Goal: Task Accomplishment & Management: Use online tool/utility

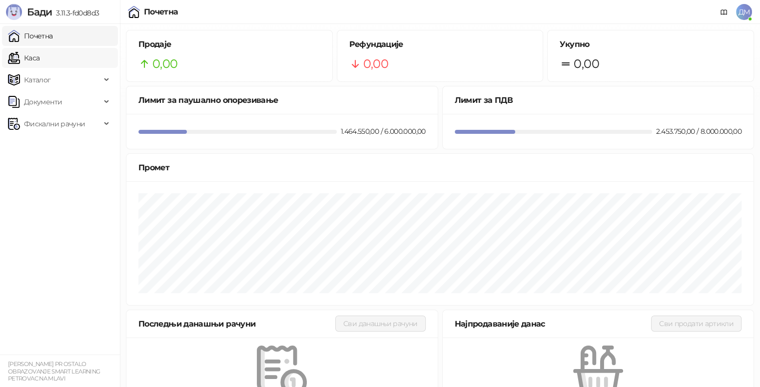
click at [39, 54] on link "Каса" at bounding box center [23, 58] width 31 height 20
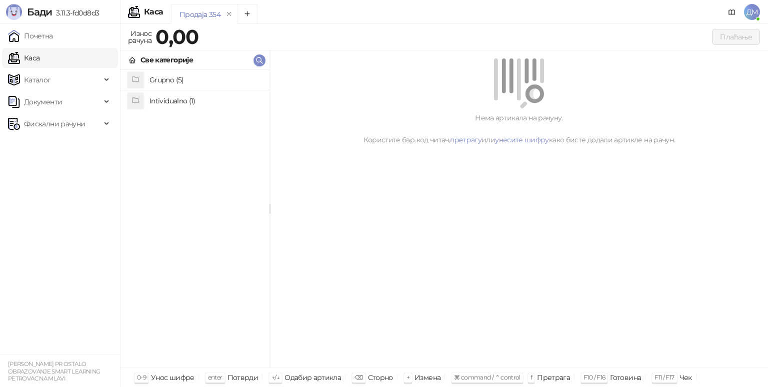
click at [179, 79] on h4 "Grupno (5)" at bounding box center [205, 80] width 112 height 16
click at [168, 122] on h4 "Junior" at bounding box center [205, 121] width 112 height 16
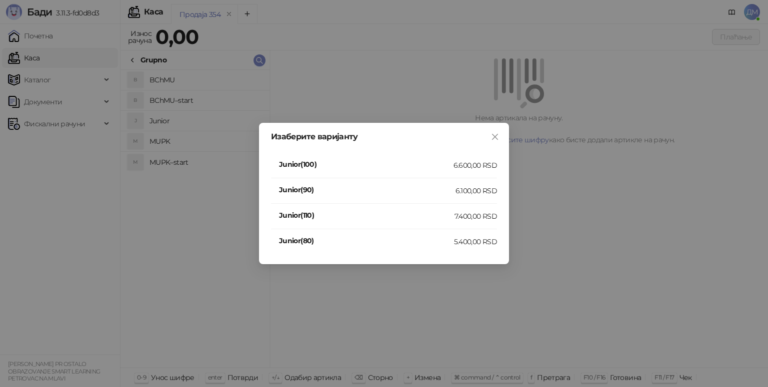
click at [454, 212] on div "7.400,00 RSD" at bounding box center [475, 216] width 42 height 11
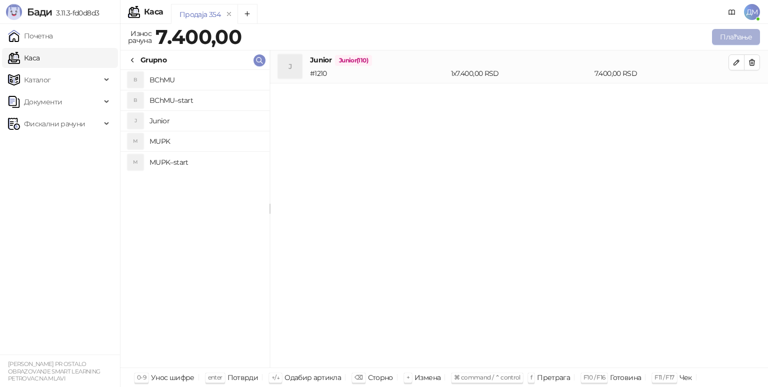
click at [728, 39] on button "Плаћање" at bounding box center [736, 37] width 48 height 16
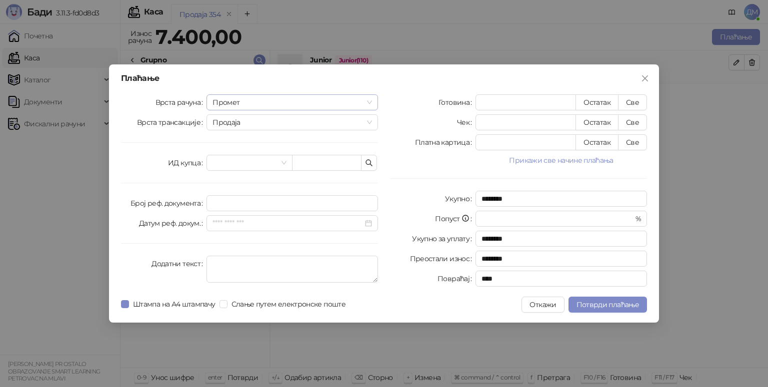
click at [238, 101] on span "Промет" at bounding box center [291, 102] width 159 height 15
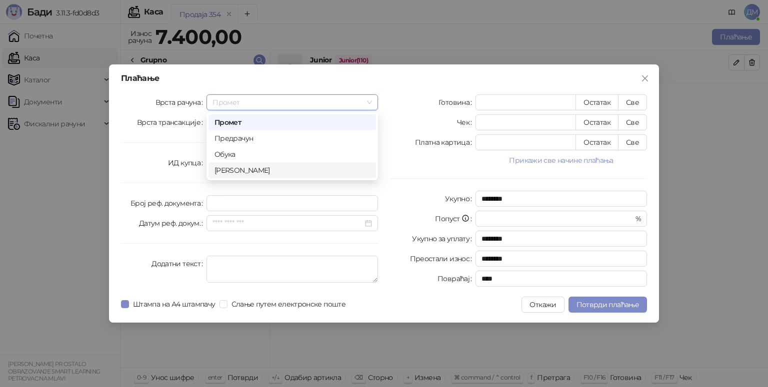
click at [236, 168] on div "[PERSON_NAME]" at bounding box center [291, 170] width 155 height 11
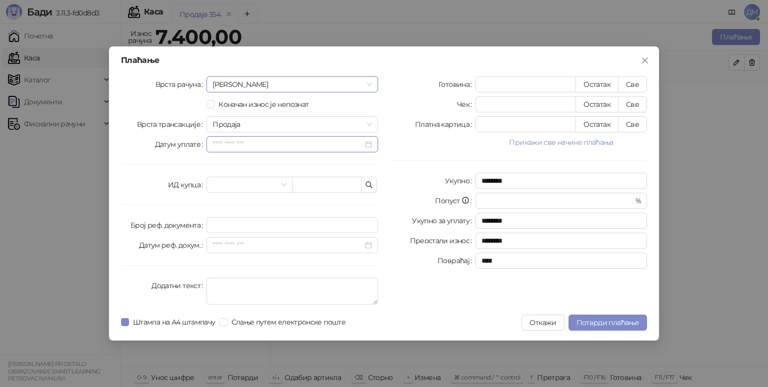
click at [271, 147] on input "Датум уплате" at bounding box center [287, 144] width 150 height 11
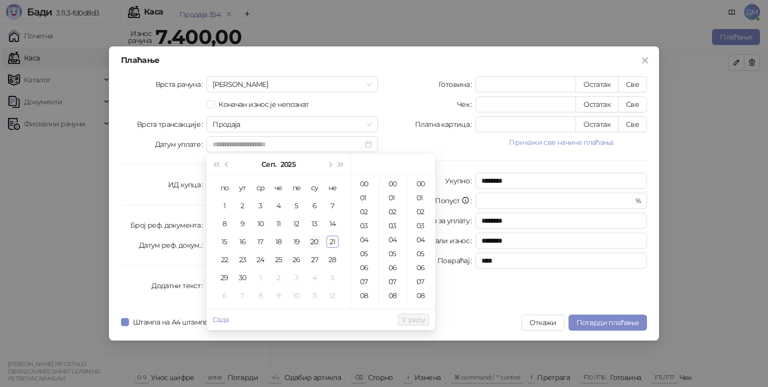
click at [316, 239] on div "20" at bounding box center [314, 242] width 12 height 12
click at [365, 262] on div "09" at bounding box center [365, 260] width 24 height 14
click at [392, 268] on div "24" at bounding box center [393, 270] width 24 height 14
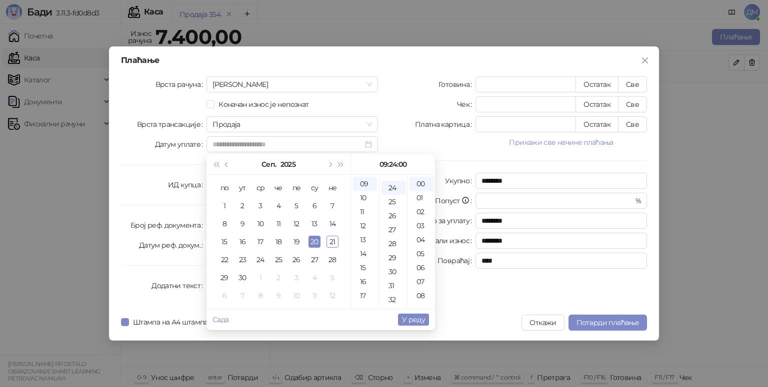
scroll to position [336, 0]
click at [418, 187] on div "00" at bounding box center [421, 184] width 24 height 14
type input "**********"
click at [417, 321] on span "У реду" at bounding box center [413, 319] width 23 height 9
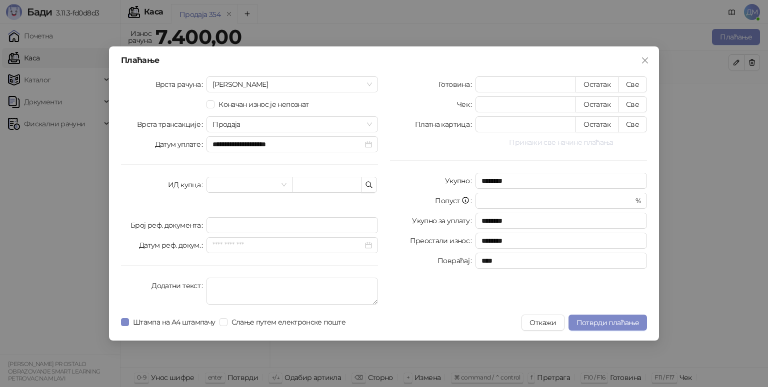
click at [585, 140] on button "Прикажи све начине плаћања" at bounding box center [560, 142] width 171 height 12
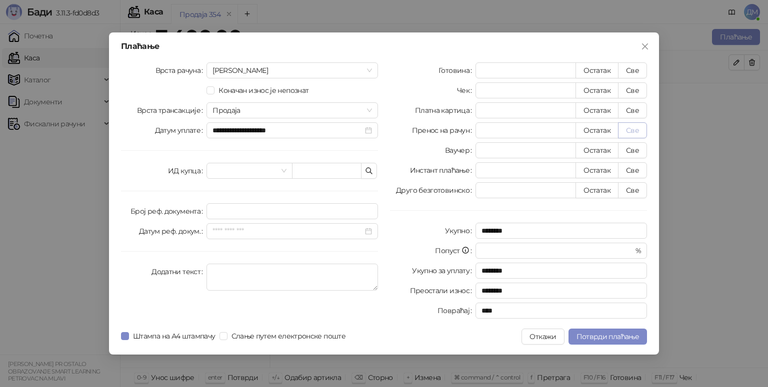
click at [638, 132] on button "Све" at bounding box center [632, 130] width 29 height 16
type input "****"
click at [617, 334] on span "Потврди плаћање" at bounding box center [607, 336] width 62 height 9
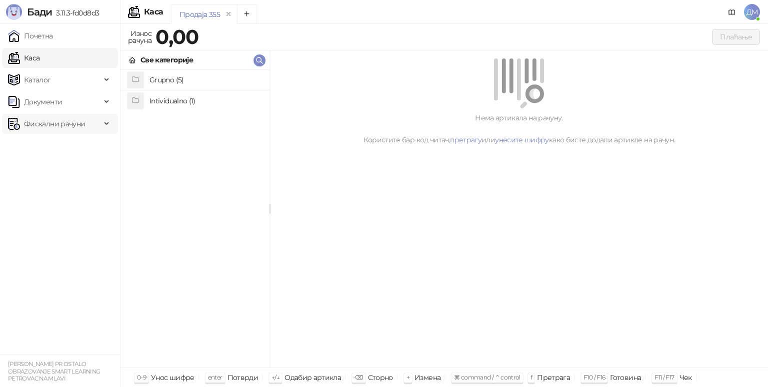
click at [70, 122] on span "Фискални рачуни" at bounding box center [54, 124] width 61 height 20
click at [74, 141] on link "Издати рачуни" at bounding box center [45, 146] width 67 height 20
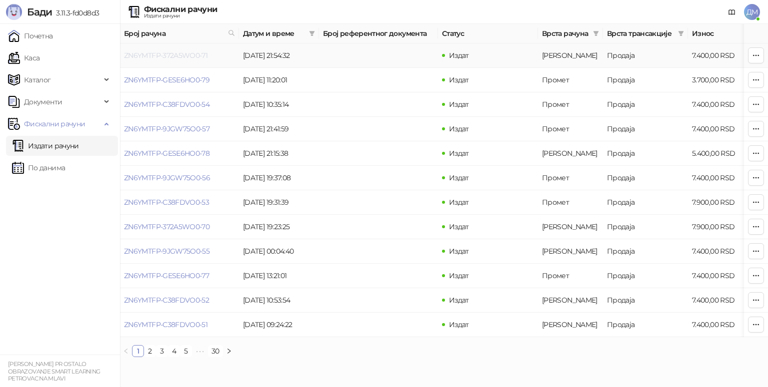
click at [160, 59] on link "ZN6YMTFP-372A5WO0-71" at bounding box center [165, 55] width 83 height 9
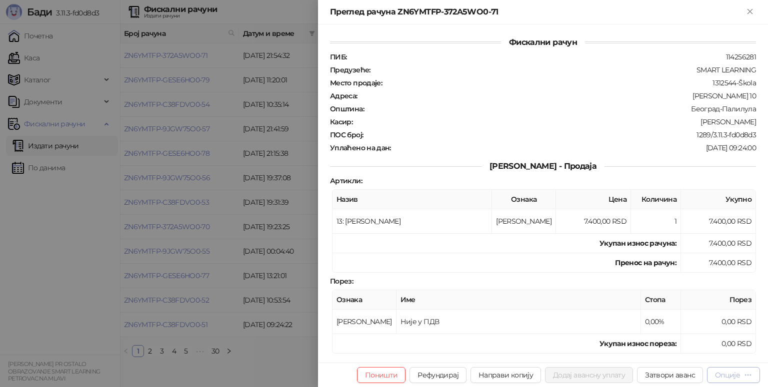
click at [724, 375] on div "Опције" at bounding box center [727, 375] width 25 height 9
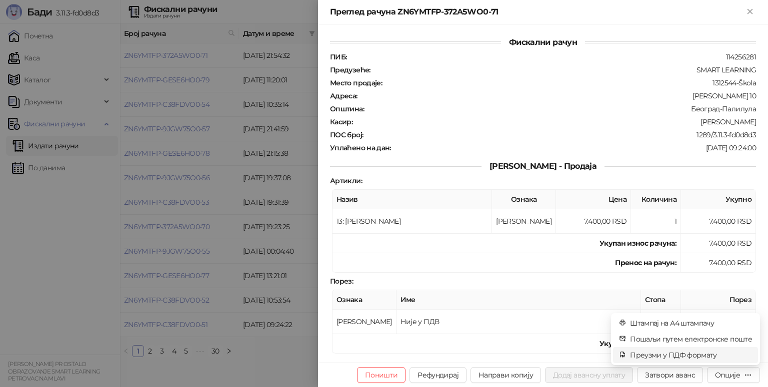
click at [691, 355] on span "Преузми у ПДФ формату" at bounding box center [691, 355] width 122 height 11
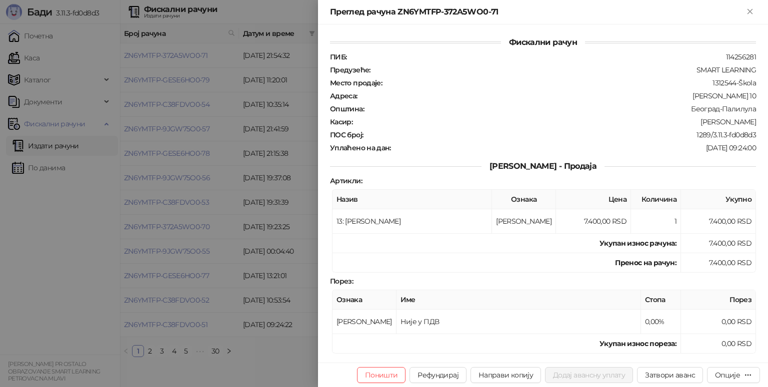
click at [46, 58] on div at bounding box center [384, 193] width 768 height 387
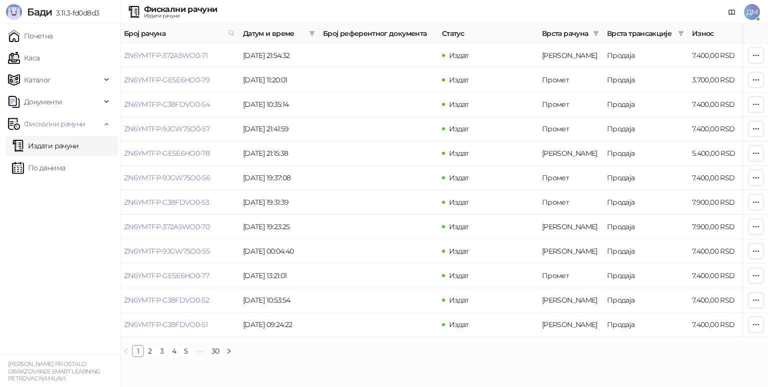
click at [39, 58] on link "Каса" at bounding box center [23, 58] width 31 height 20
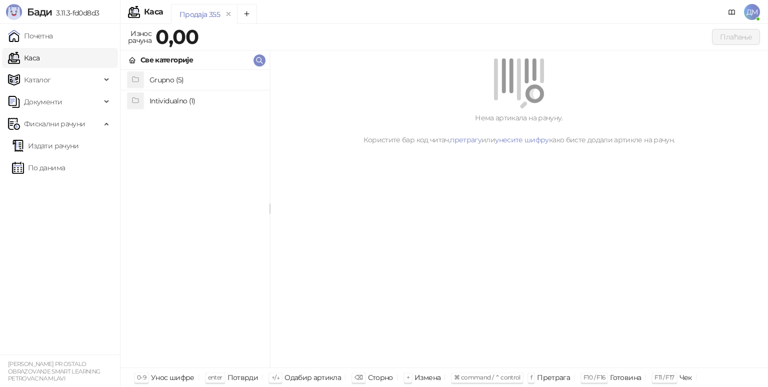
click at [144, 77] on div "Grupno (5)" at bounding box center [194, 80] width 133 height 16
click at [190, 125] on h4 "Junior" at bounding box center [205, 121] width 112 height 16
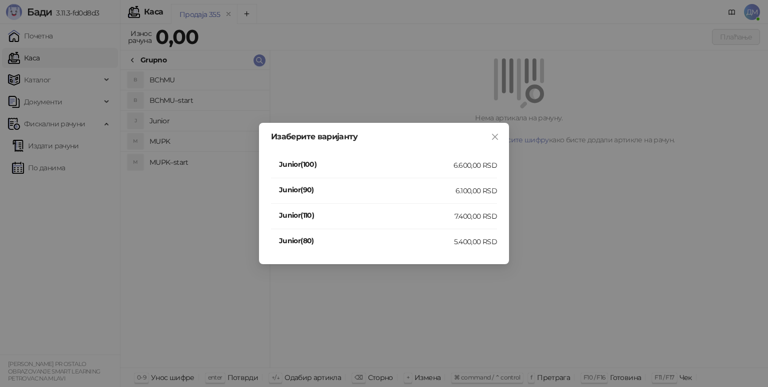
click at [459, 218] on div "7.400,00 RSD" at bounding box center [475, 216] width 42 height 11
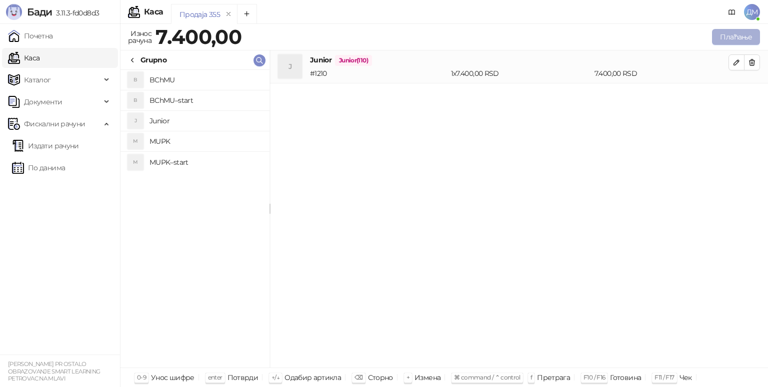
click at [708, 41] on div "Плаћање" at bounding box center [502, 37] width 514 height 16
click at [728, 41] on button "Плаћање" at bounding box center [736, 37] width 48 height 16
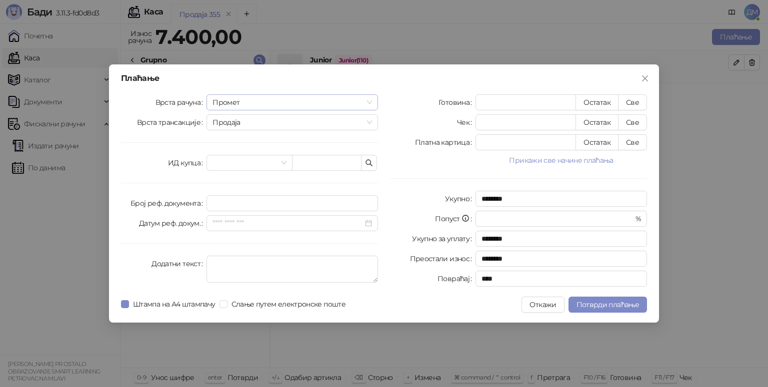
click at [236, 99] on span "Промет" at bounding box center [291, 102] width 159 height 15
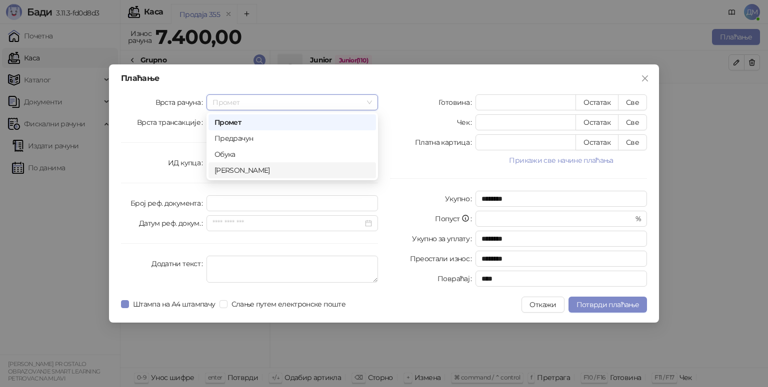
click at [252, 172] on div "[PERSON_NAME]" at bounding box center [291, 170] width 155 height 11
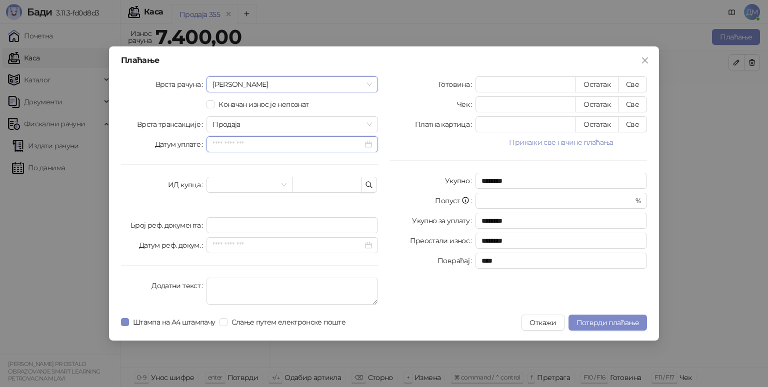
click at [252, 139] on input "Датум уплате" at bounding box center [287, 144] width 150 height 11
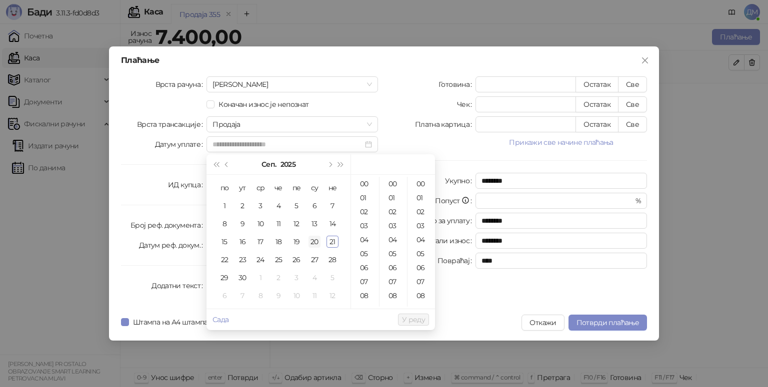
click at [316, 242] on div "20" at bounding box center [314, 242] width 12 height 12
click at [362, 203] on div "12" at bounding box center [365, 202] width 24 height 14
click at [394, 251] on div "19" at bounding box center [393, 250] width 24 height 14
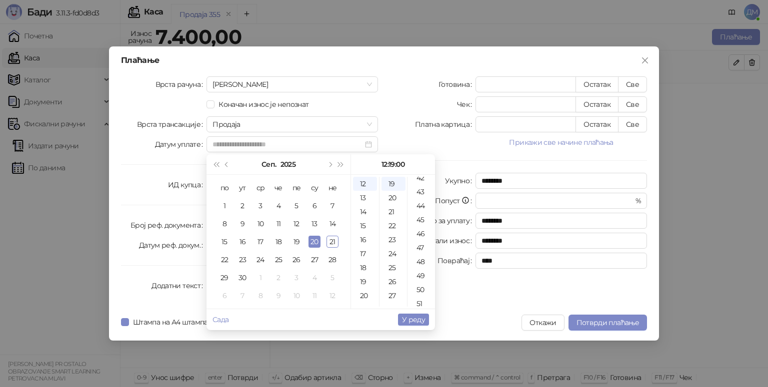
scroll to position [600, 0]
click at [420, 264] on div "49" at bounding box center [421, 270] width 24 height 14
type input "**********"
click at [417, 318] on span "У реду" at bounding box center [413, 319] width 23 height 9
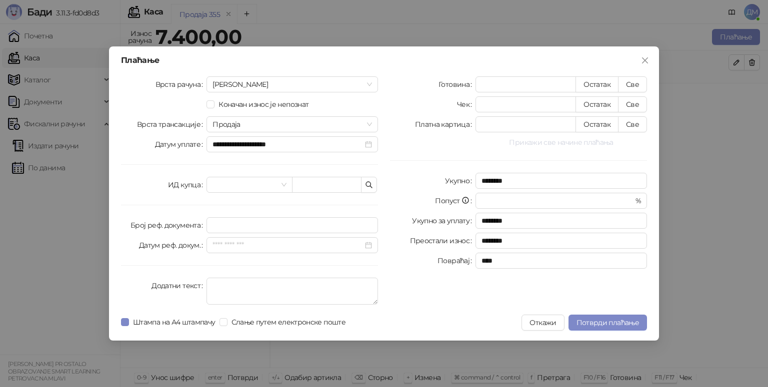
click at [575, 146] on button "Прикажи све начине плаћања" at bounding box center [560, 142] width 171 height 12
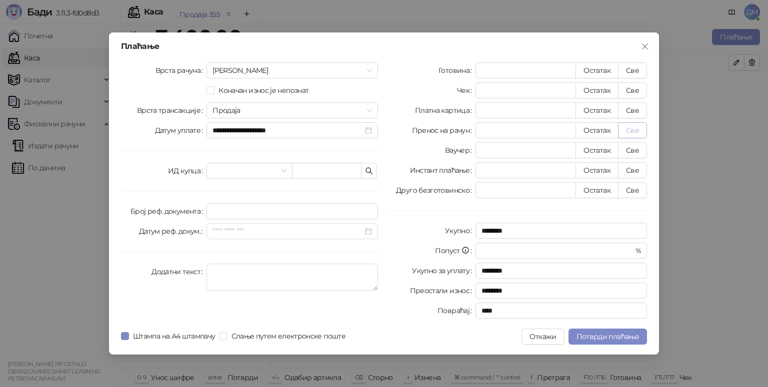
click at [627, 127] on button "Све" at bounding box center [632, 130] width 29 height 16
type input "****"
click at [623, 337] on span "Потврди плаћање" at bounding box center [607, 336] width 62 height 9
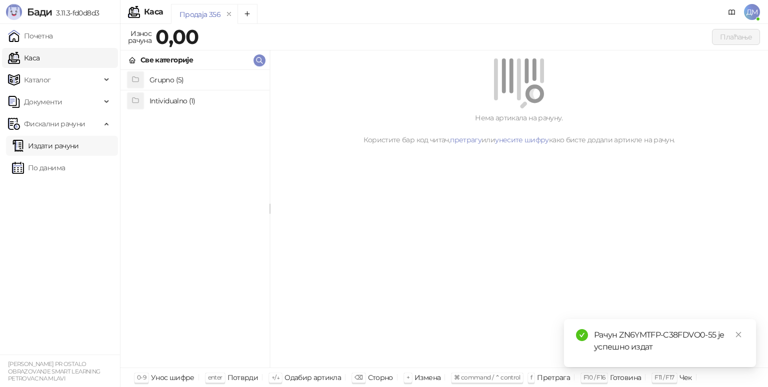
click at [74, 143] on link "Издати рачуни" at bounding box center [45, 146] width 67 height 20
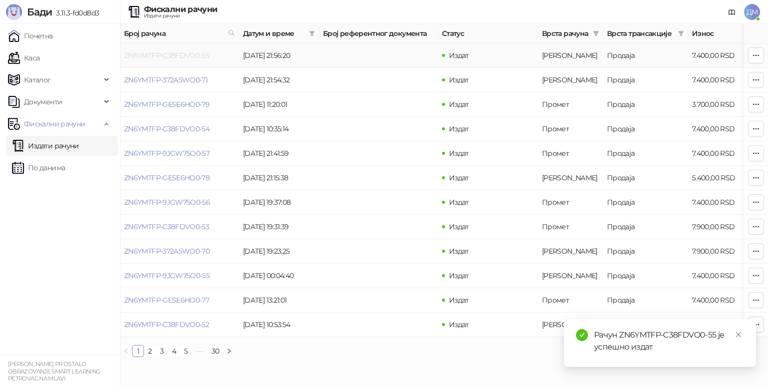
click at [171, 59] on link "ZN6YMTFP-C38FDVO0-55" at bounding box center [166, 55] width 85 height 9
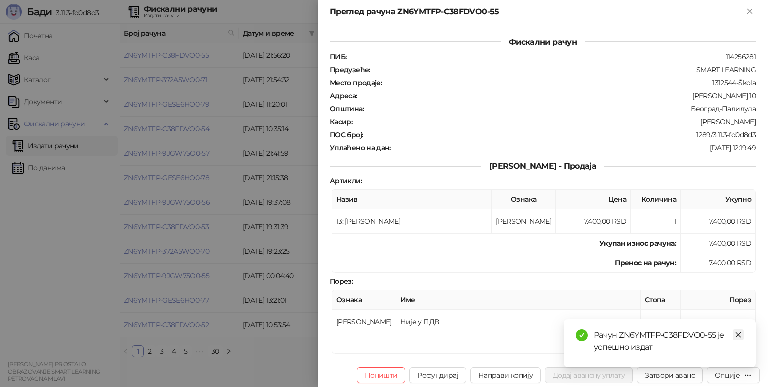
click at [736, 337] on icon "close" at bounding box center [738, 334] width 5 height 5
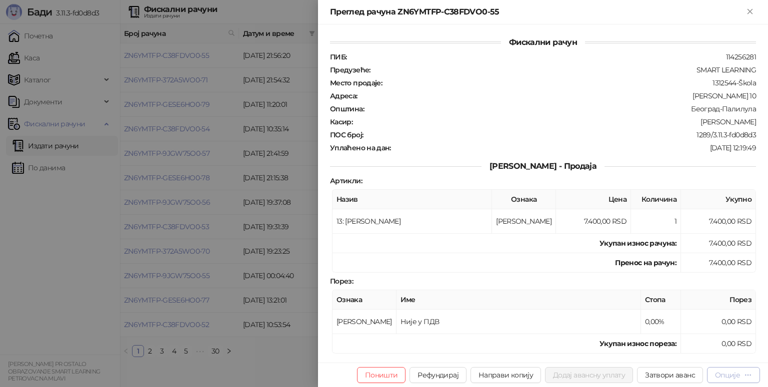
click at [727, 370] on button "Опције" at bounding box center [733, 375] width 53 height 16
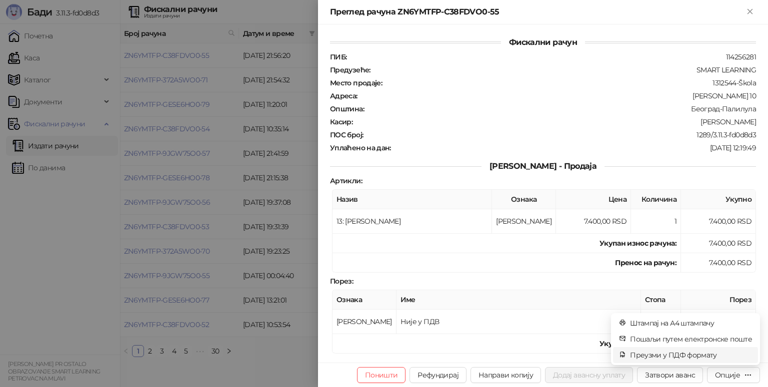
click at [674, 354] on span "Преузми у ПДФ формату" at bounding box center [691, 355] width 122 height 11
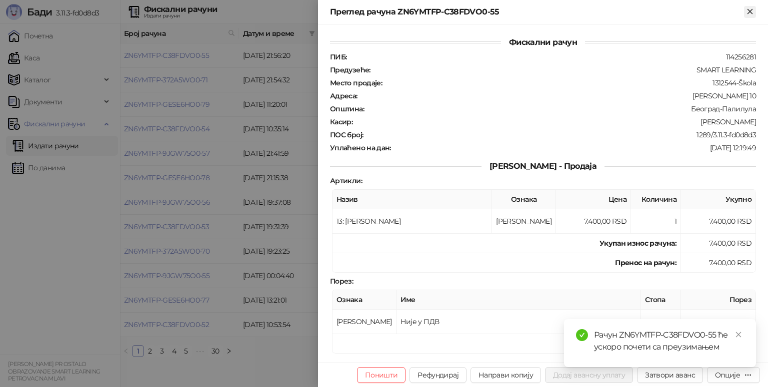
click at [752, 12] on icon "Close" at bounding box center [749, 11] width 9 height 9
